Goal: Subscribe to service/newsletter

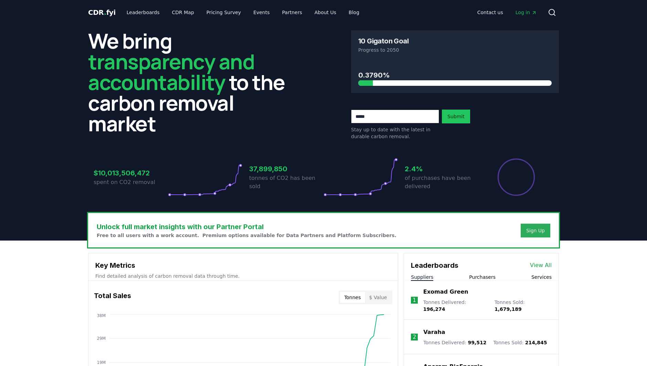
click at [535, 232] on div "Sign Up" at bounding box center [536, 230] width 19 height 7
click at [382, 119] on input "email" at bounding box center [395, 117] width 88 height 14
type input "**********"
click at [457, 115] on button "Submit" at bounding box center [456, 117] width 28 height 14
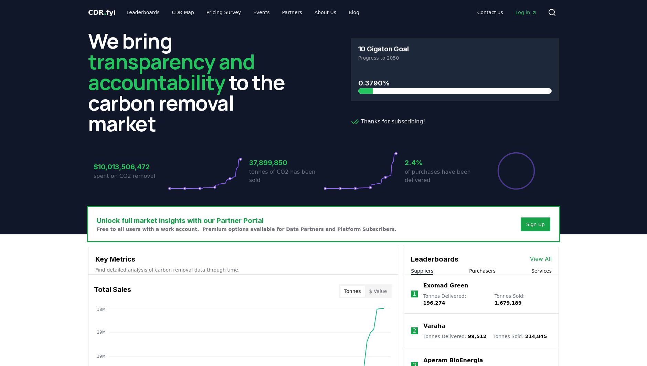
scroll to position [138, 0]
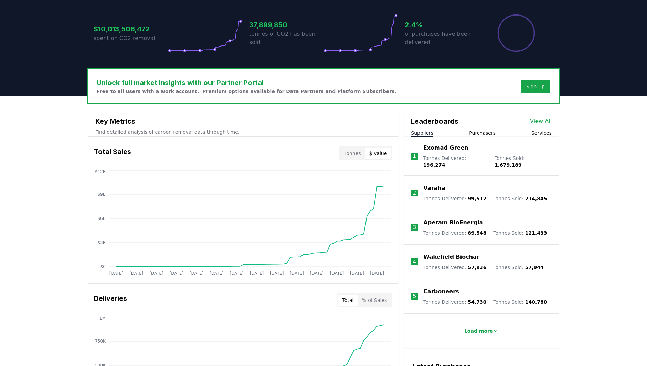
click at [376, 153] on button "$ Value" at bounding box center [378, 153] width 26 height 11
click at [357, 153] on button "Tonnes" at bounding box center [352, 153] width 25 height 11
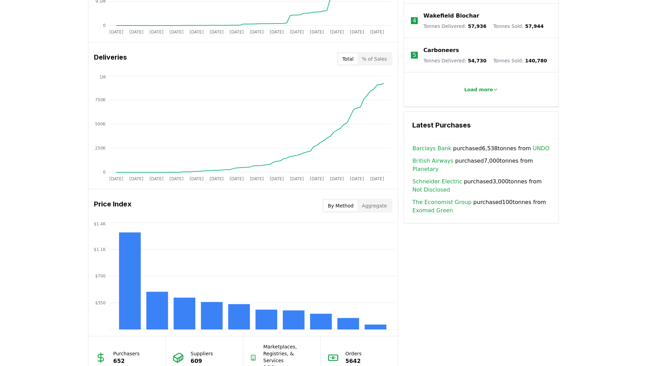
scroll to position [482, 0]
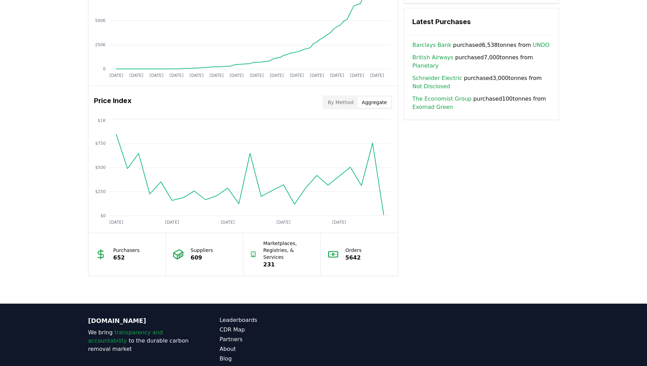
click at [375, 104] on button "Aggregate" at bounding box center [374, 102] width 33 height 11
click at [340, 108] on div "By Method Aggregate" at bounding box center [358, 102] width 70 height 14
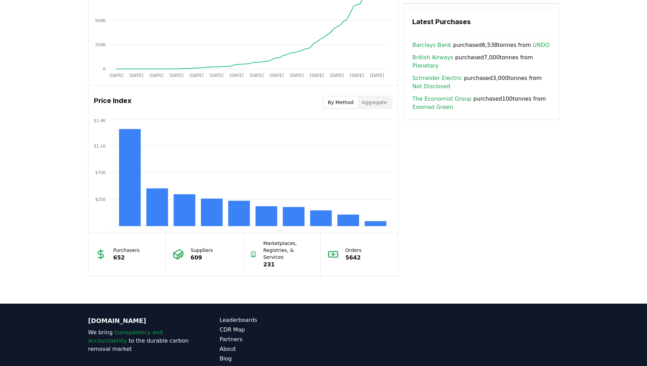
click at [339, 105] on button "By Method" at bounding box center [341, 102] width 34 height 11
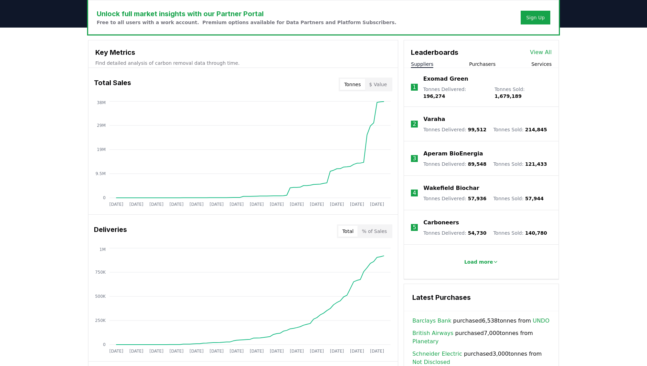
scroll to position [138, 0]
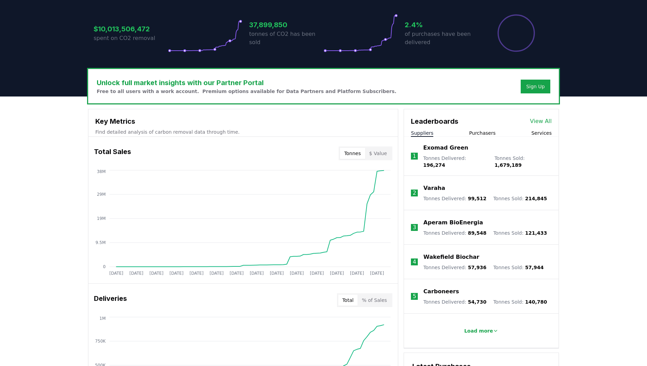
click at [380, 299] on button "% of Sales" at bounding box center [374, 299] width 33 height 11
click at [343, 303] on button "Total" at bounding box center [349, 299] width 20 height 11
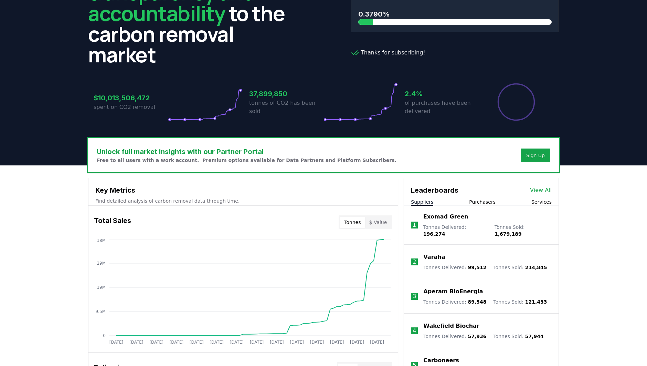
scroll to position [103, 0]
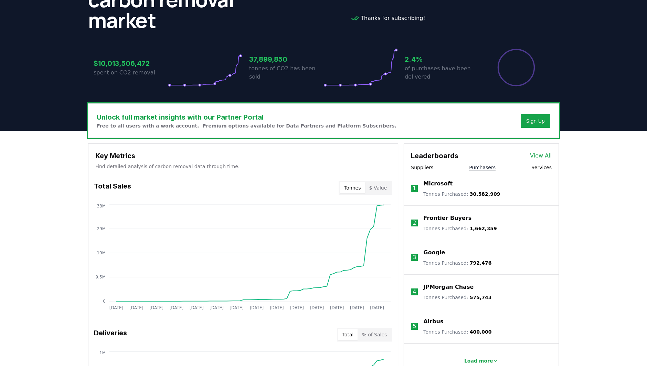
click at [484, 167] on button "Purchasers" at bounding box center [482, 167] width 27 height 7
click at [543, 168] on button "Services" at bounding box center [542, 167] width 20 height 7
click at [486, 166] on button "Purchasers" at bounding box center [482, 167] width 27 height 7
